Goal: Task Accomplishment & Management: Manage account settings

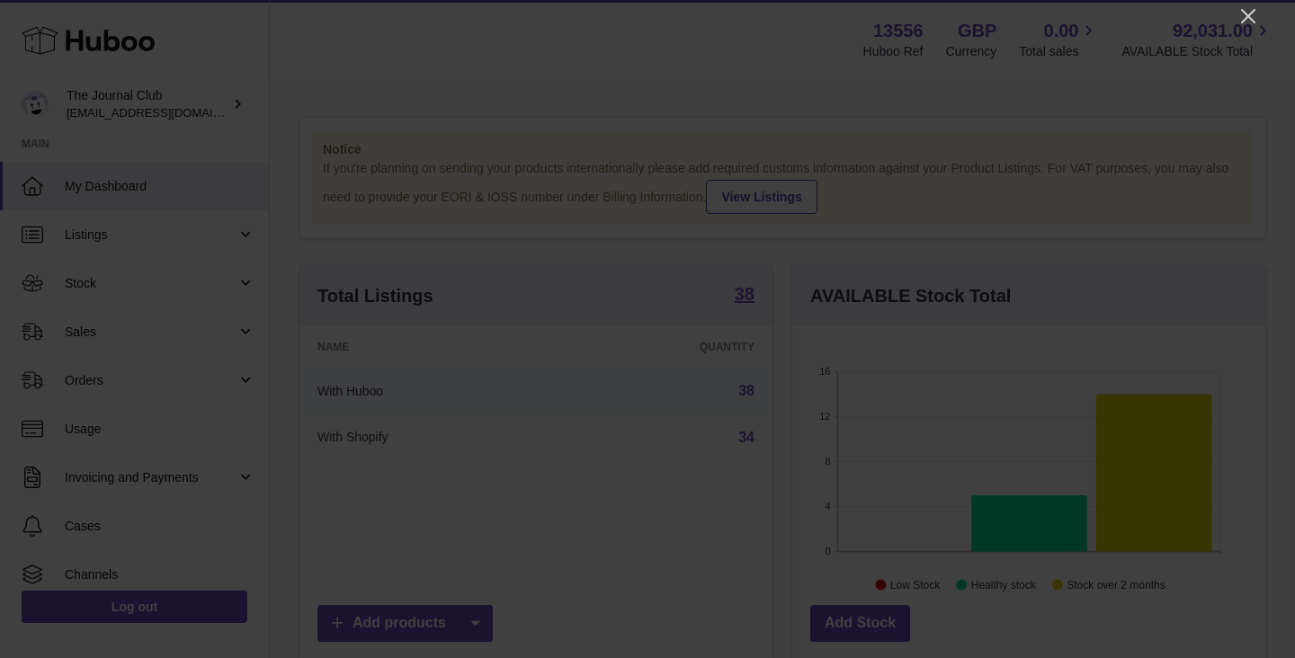
scroll to position [281, 473]
click at [1241, 25] on icon "Close" at bounding box center [1248, 16] width 22 height 22
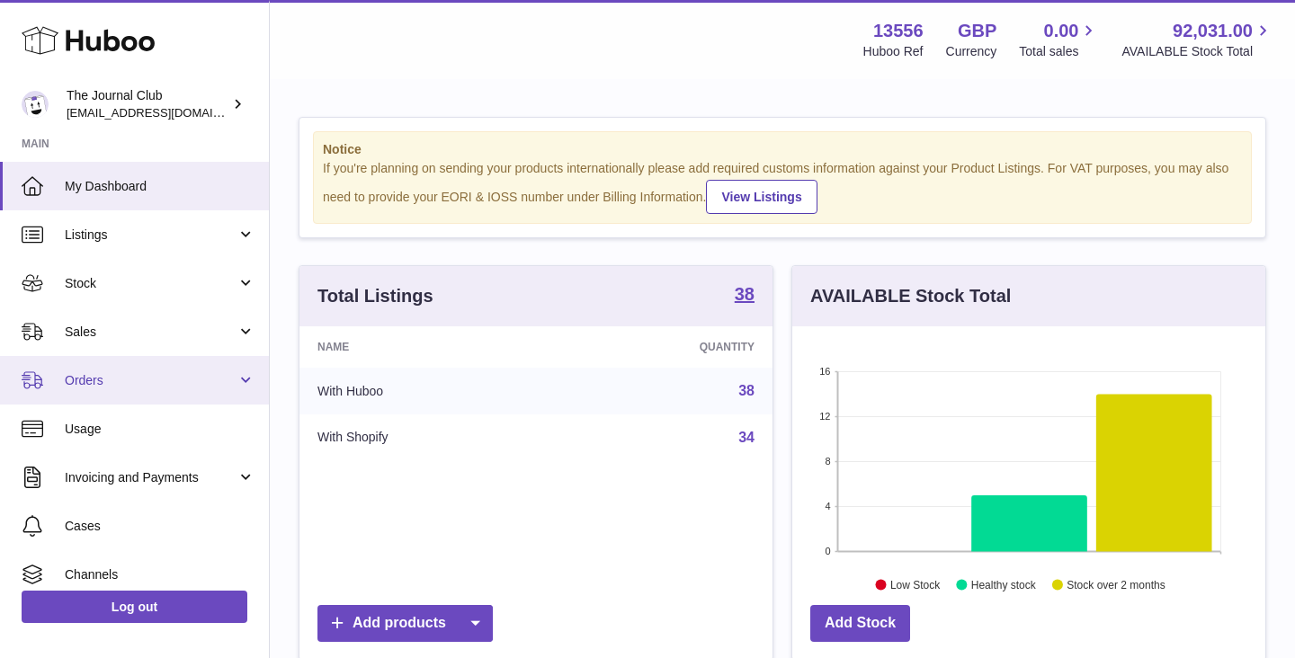
click at [127, 370] on link "Orders" at bounding box center [134, 380] width 269 height 49
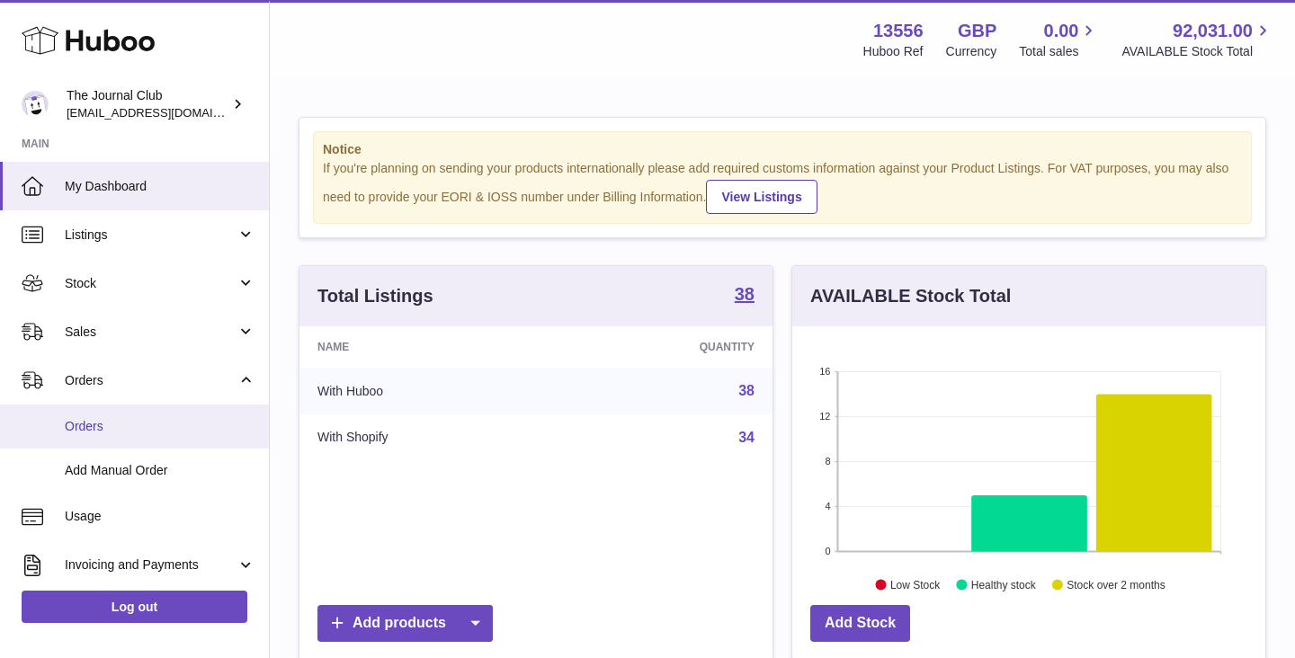
click at [118, 426] on span "Orders" at bounding box center [160, 426] width 191 height 17
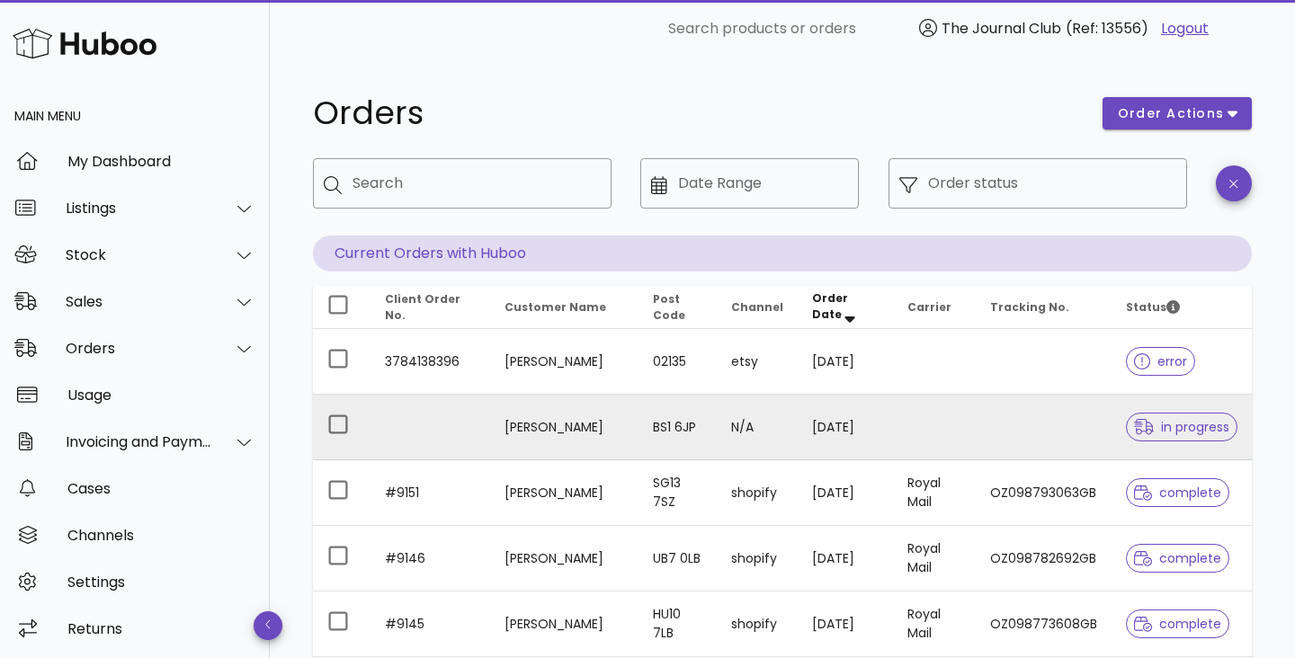
click at [940, 432] on td at bounding box center [934, 428] width 83 height 66
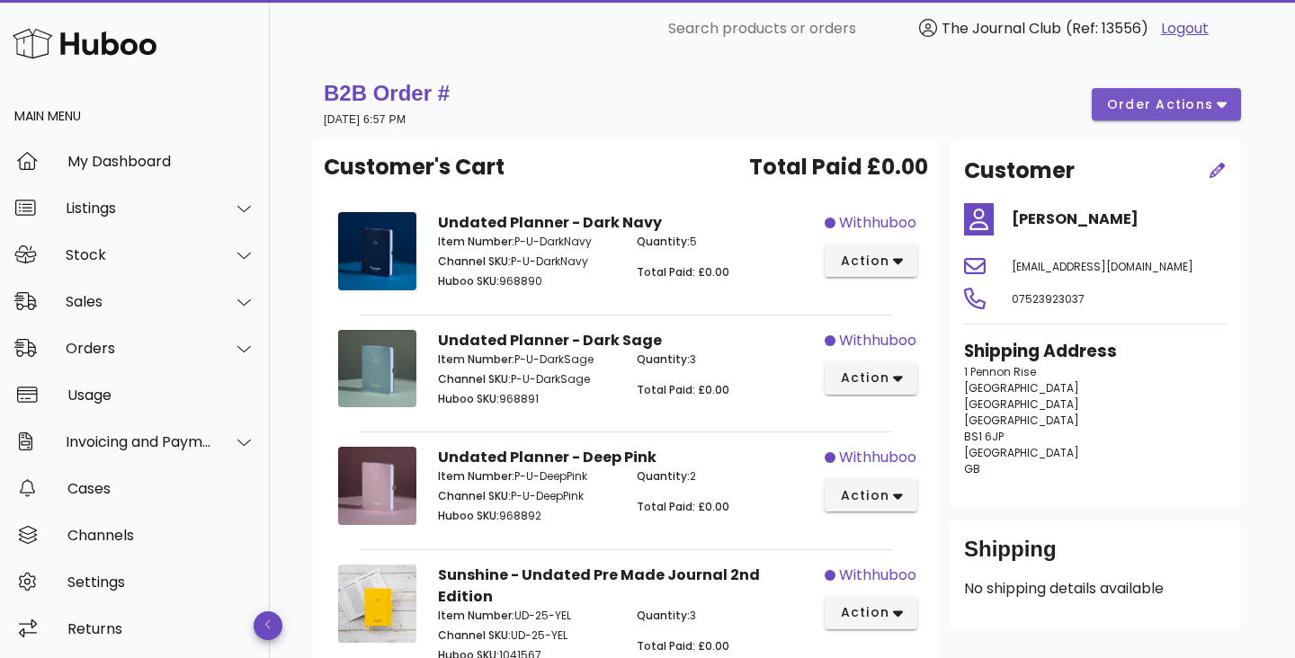
click at [1220, 106] on icon "button" at bounding box center [1222, 106] width 10 height 6
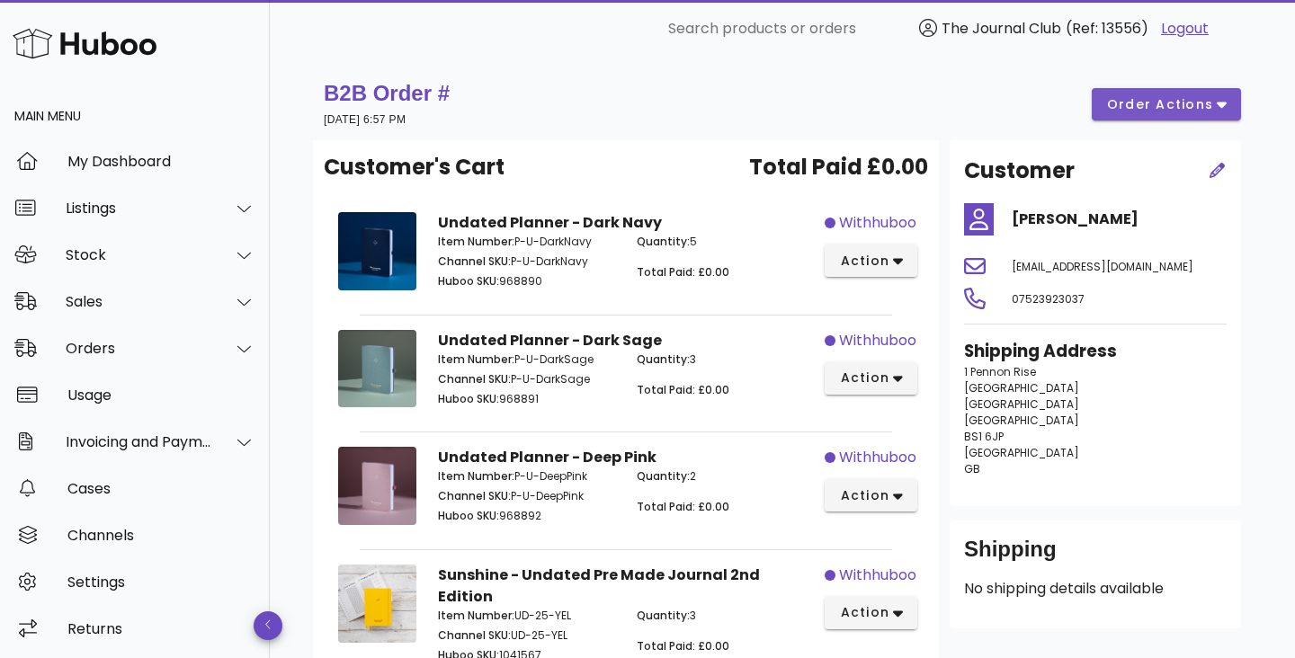
click at [1219, 91] on button "order actions" at bounding box center [1166, 104] width 149 height 32
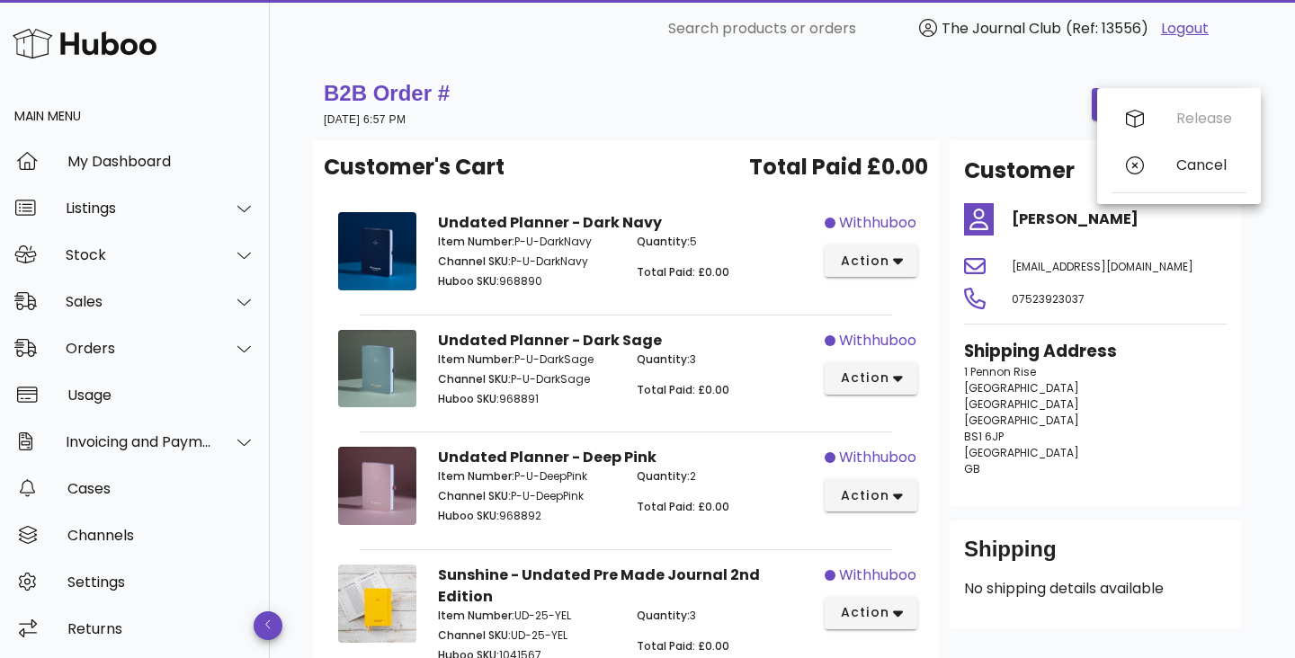
click at [1222, 96] on div "Release Cancel" at bounding box center [1178, 146] width 135 height 102
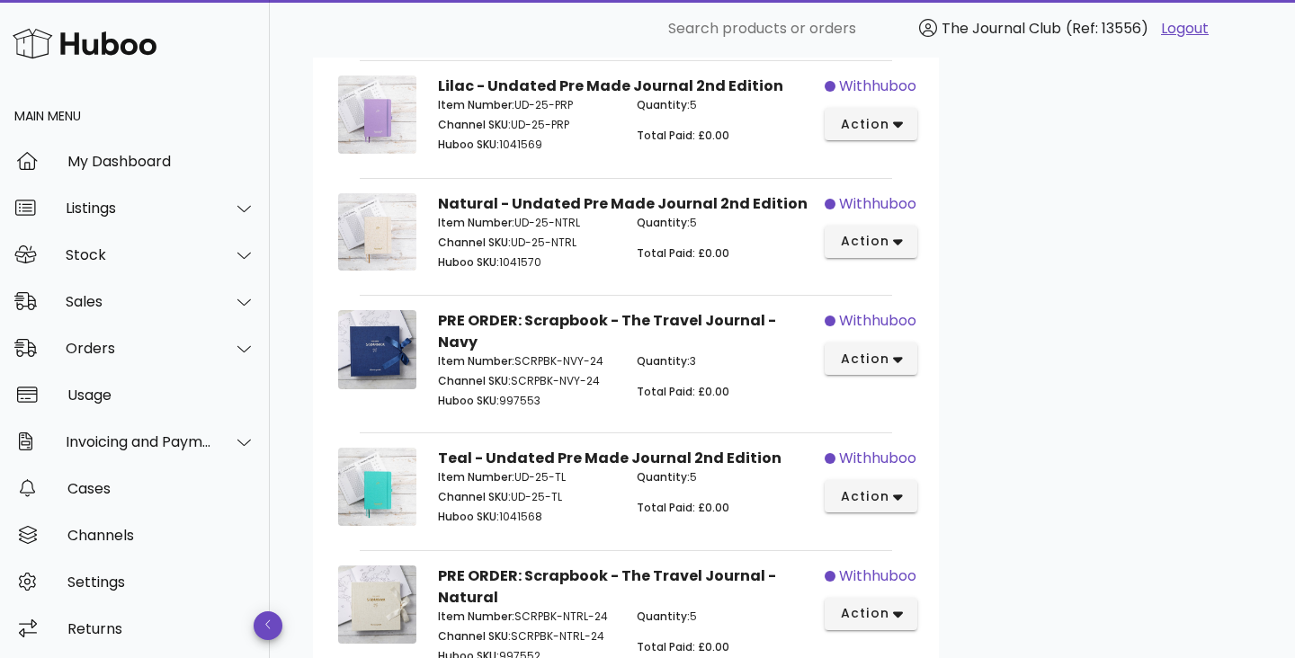
scroll to position [1390, 0]
